Goal: Task Accomplishment & Management: Use online tool/utility

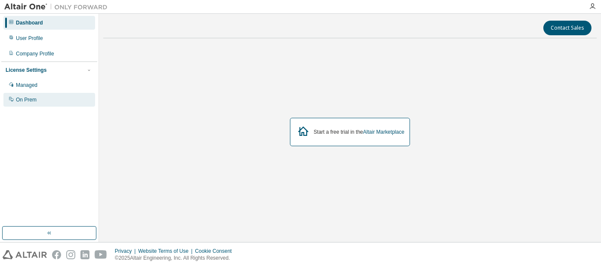
click at [34, 98] on div "On Prem" at bounding box center [26, 99] width 21 height 7
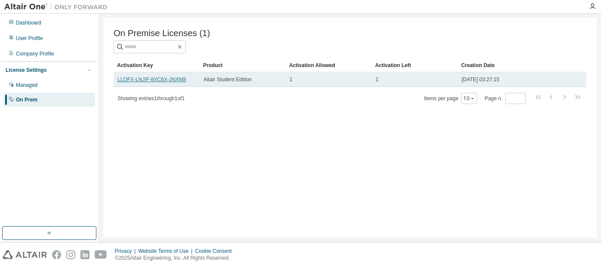
click at [171, 82] on link "LLOFX-LNJIF-8XC6X-JNXM8" at bounding box center [151, 80] width 68 height 6
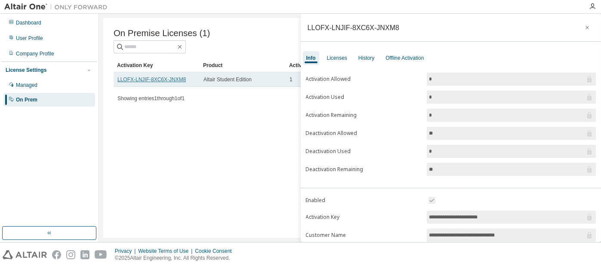
click at [172, 83] on link "LLOFX-LNJIF-8XC6X-JNXM8" at bounding box center [151, 80] width 68 height 6
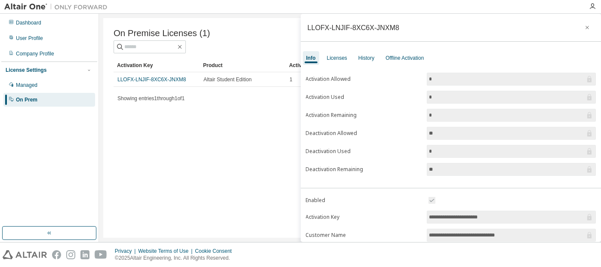
drag, startPoint x: 170, startPoint y: 83, endPoint x: 147, endPoint y: 145, distance: 65.2
click at [147, 162] on div "On Premise Licenses (1) Clear Load Save Save As Field Operator Value Select fil…" at bounding box center [350, 128] width 494 height 220
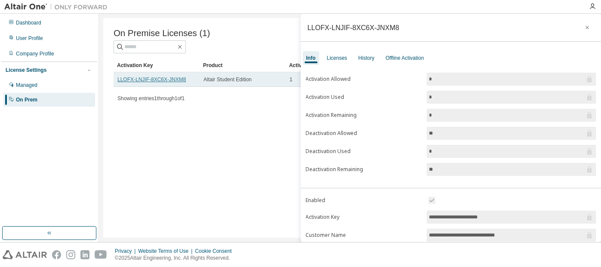
click at [164, 80] on link "LLOFX-LNJIF-8XC6X-JNXM8" at bounding box center [151, 80] width 68 height 6
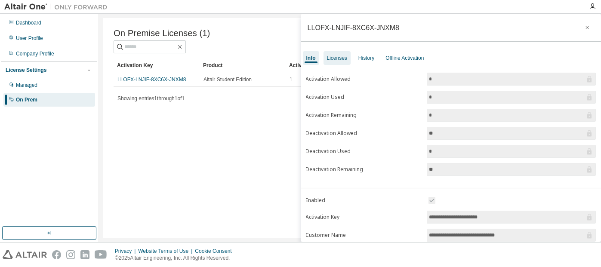
click at [328, 60] on div "Licenses" at bounding box center [337, 58] width 20 height 7
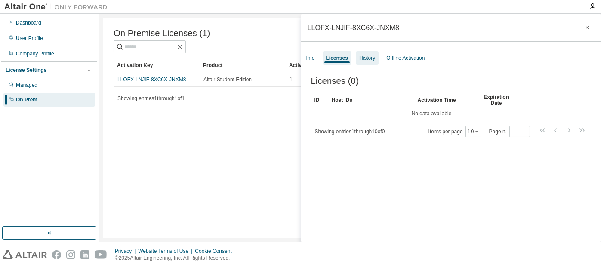
click at [372, 59] on div "History" at bounding box center [367, 58] width 16 height 7
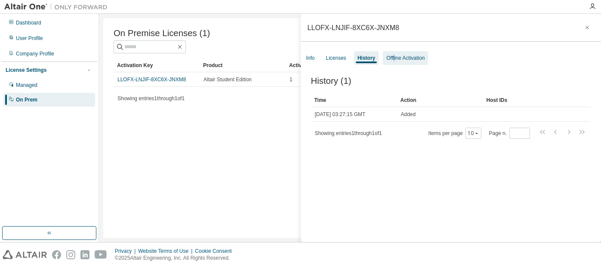
click at [394, 53] on div "Info Licenses History Offline Activation" at bounding box center [451, 57] width 301 height 15
click at [394, 54] on div "Offline Activation" at bounding box center [405, 58] width 45 height 14
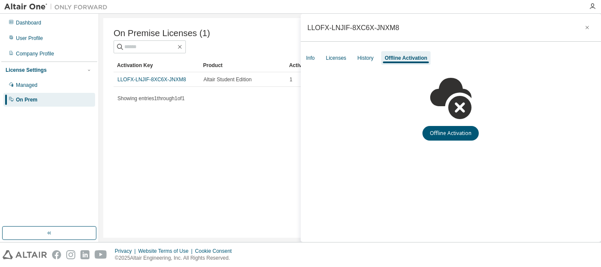
click at [385, 24] on div "LLOFX-LNJIF-8XC6X-JNXM8" at bounding box center [354, 27] width 92 height 7
drag, startPoint x: 391, startPoint y: 28, endPoint x: 307, endPoint y: 31, distance: 84.0
click at [307, 31] on div "LLOFX-LNJIF-8XC6X-JNXM8" at bounding box center [451, 28] width 301 height 28
copy div "LLOFX-LNJIF-8XC6X-JNXM8"
click at [307, 148] on div "LLOFX-LNJIF-8XC6X-JNXM8 Info Licenses History Offline Activation Offline Activa…" at bounding box center [451, 128] width 301 height 228
